Goal: Use online tool/utility

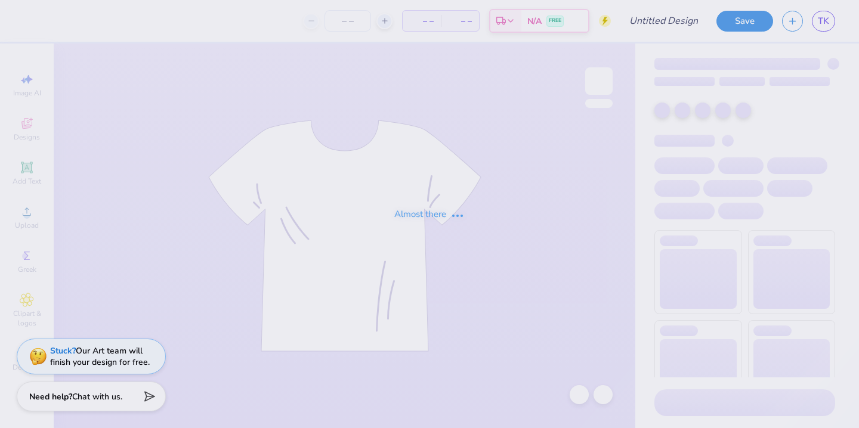
type input "Pi Phi Gals Brunch"
type input "50"
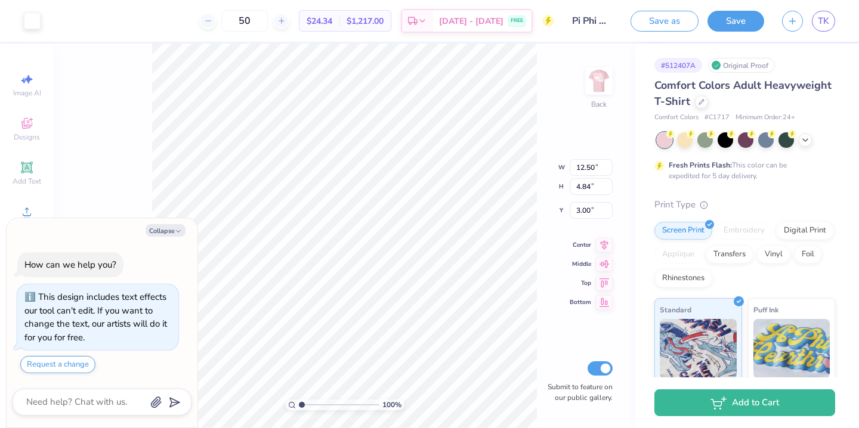
click at [546, 125] on div "100 % Back W 12.50 12.50 " H 4.84 4.84 " Y 3.00 3.00 " Center Middle Top Bottom…" at bounding box center [345, 236] width 582 height 385
click at [809, 141] on icon at bounding box center [806, 139] width 10 height 10
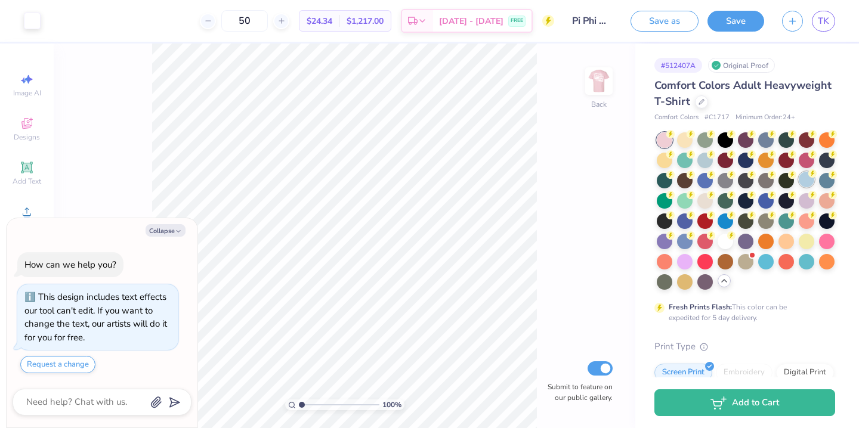
click at [802, 183] on div at bounding box center [807, 180] width 16 height 16
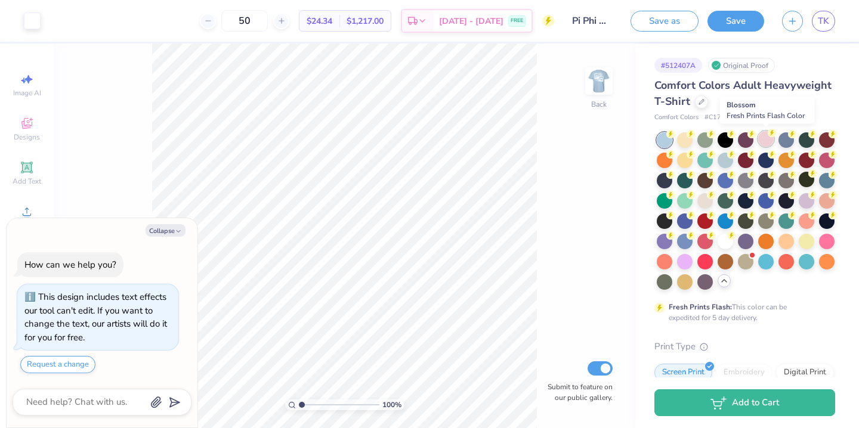
click at [763, 146] on div at bounding box center [766, 139] width 16 height 16
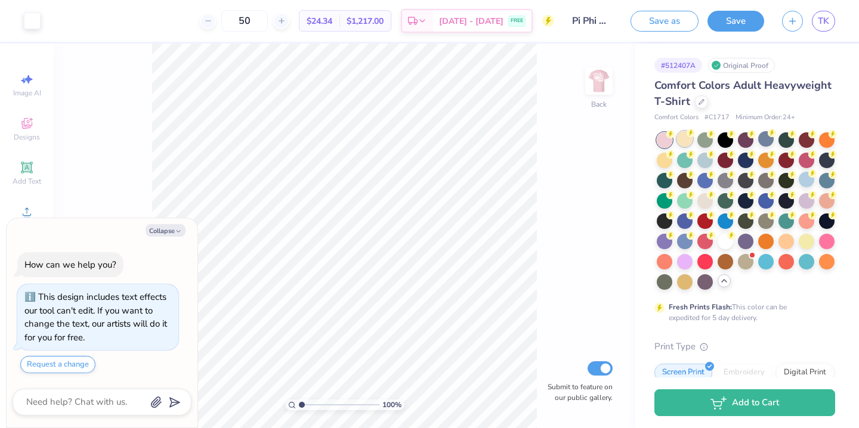
click at [686, 146] on div at bounding box center [685, 139] width 16 height 16
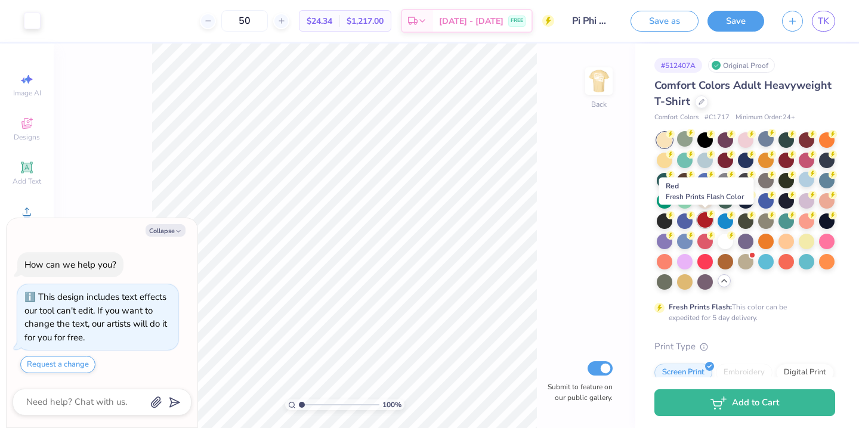
click at [702, 224] on div at bounding box center [706, 220] width 16 height 16
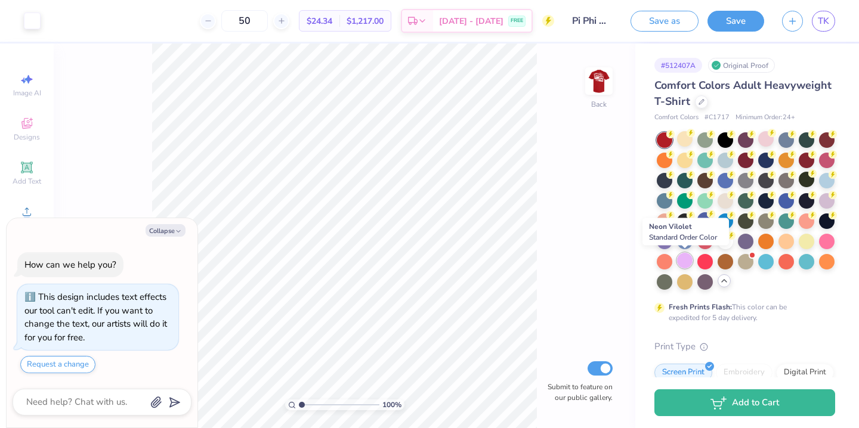
click at [687, 259] on div at bounding box center [685, 261] width 16 height 16
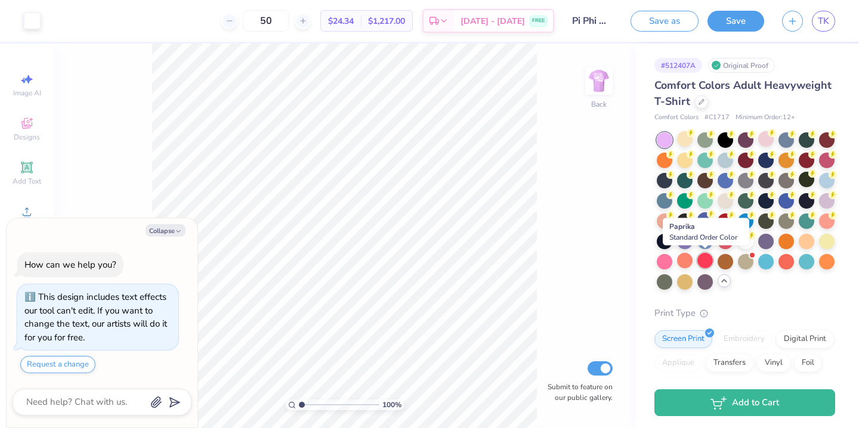
click at [703, 259] on div at bounding box center [706, 261] width 16 height 16
click at [769, 261] on div at bounding box center [766, 261] width 16 height 16
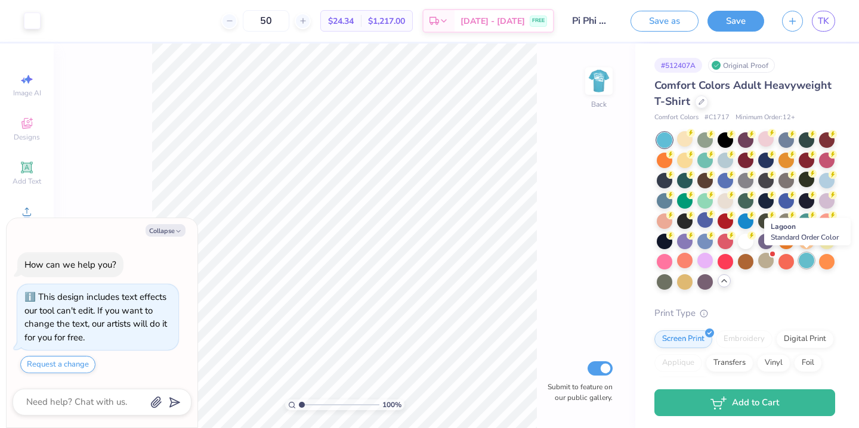
click at [807, 263] on div at bounding box center [807, 261] width 16 height 16
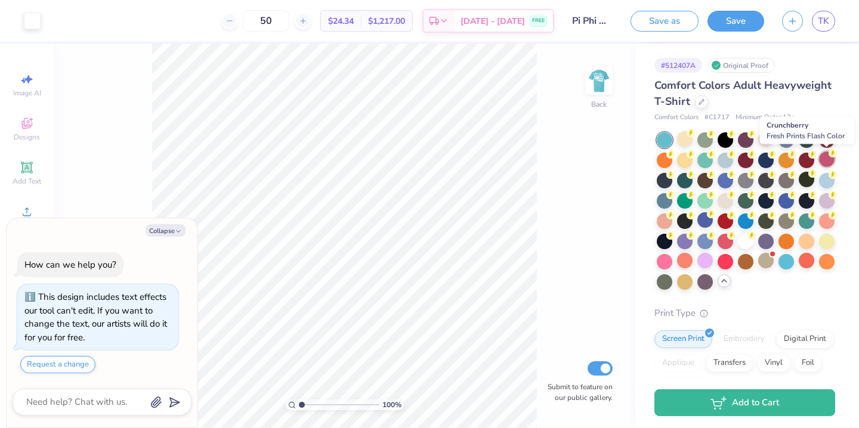
click at [828, 165] on div at bounding box center [827, 160] width 16 height 16
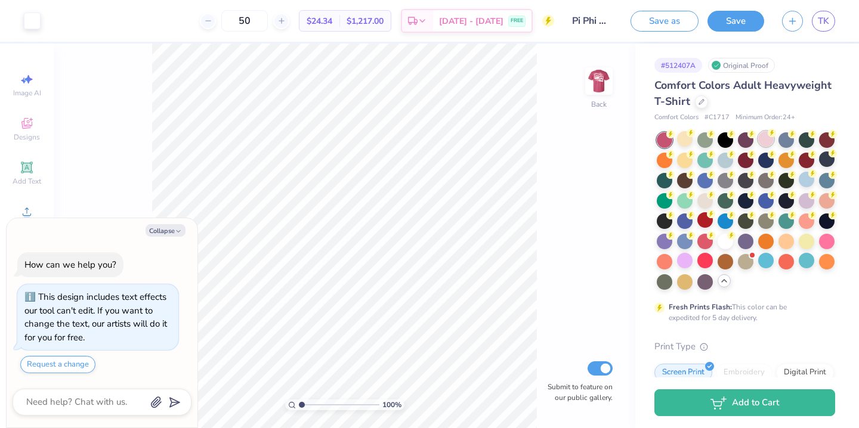
click at [762, 144] on div at bounding box center [766, 139] width 16 height 16
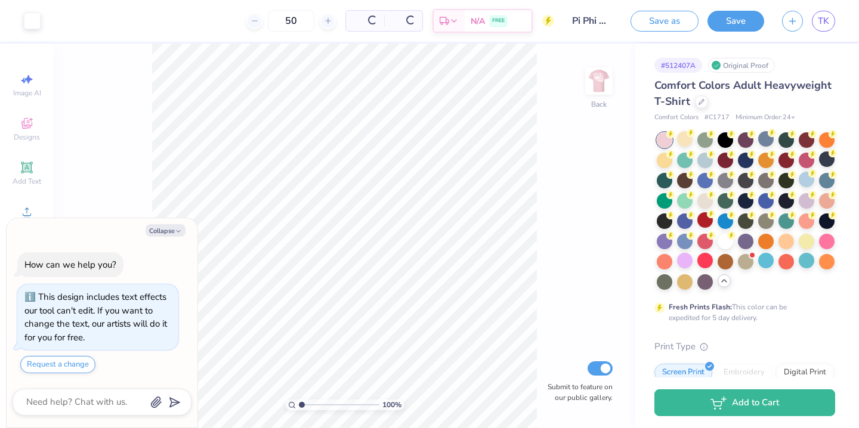
type textarea "x"
